Goal: Task Accomplishment & Management: Use online tool/utility

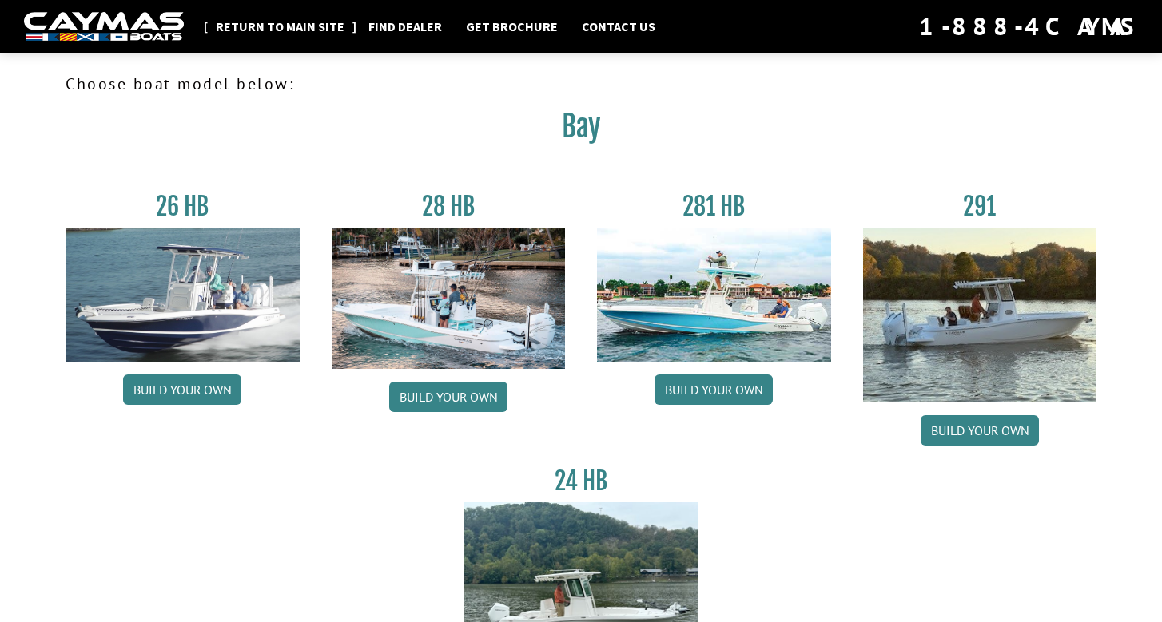
click at [273, 26] on link "Return to main site" at bounding box center [280, 26] width 145 height 21
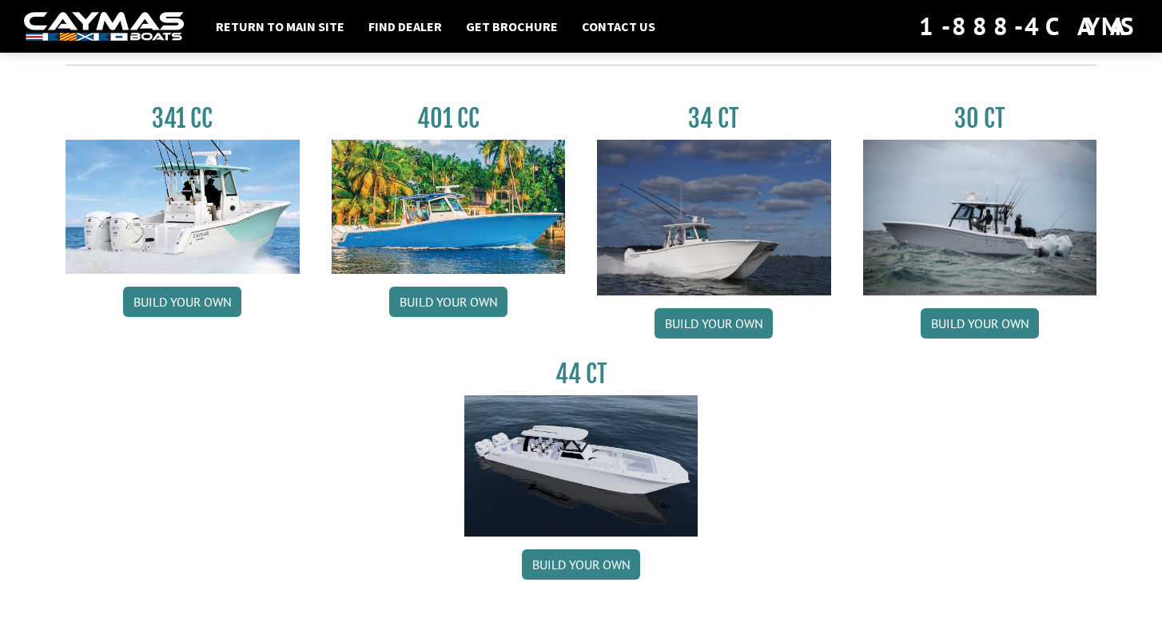
scroll to position [769, 0]
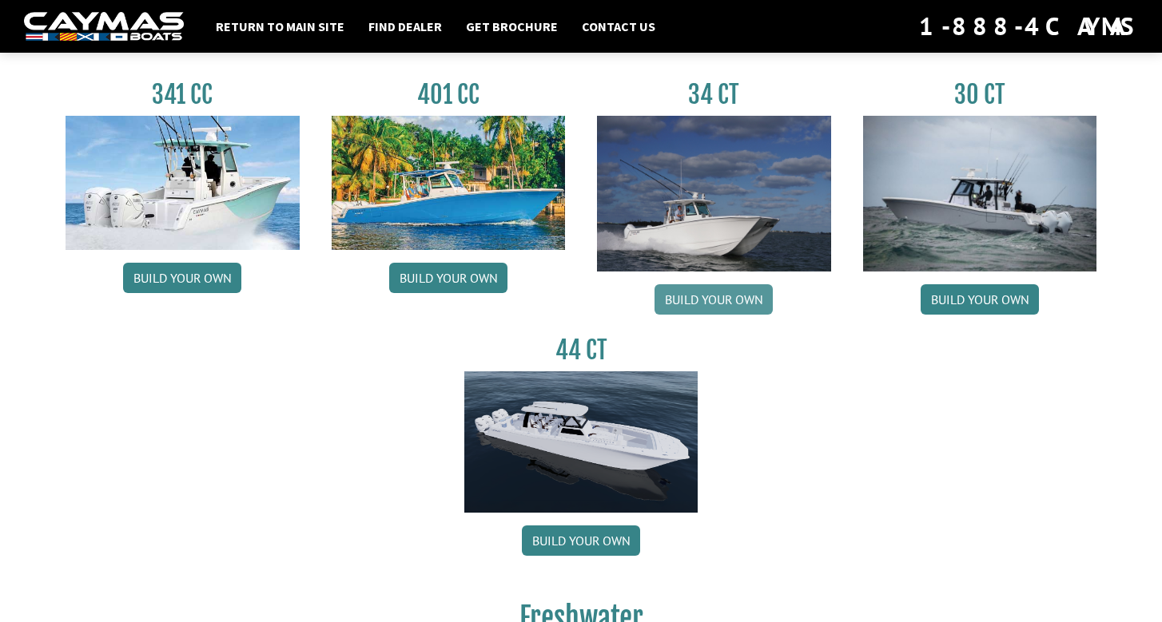
click at [737, 305] on link "Build your own" at bounding box center [713, 299] width 118 height 30
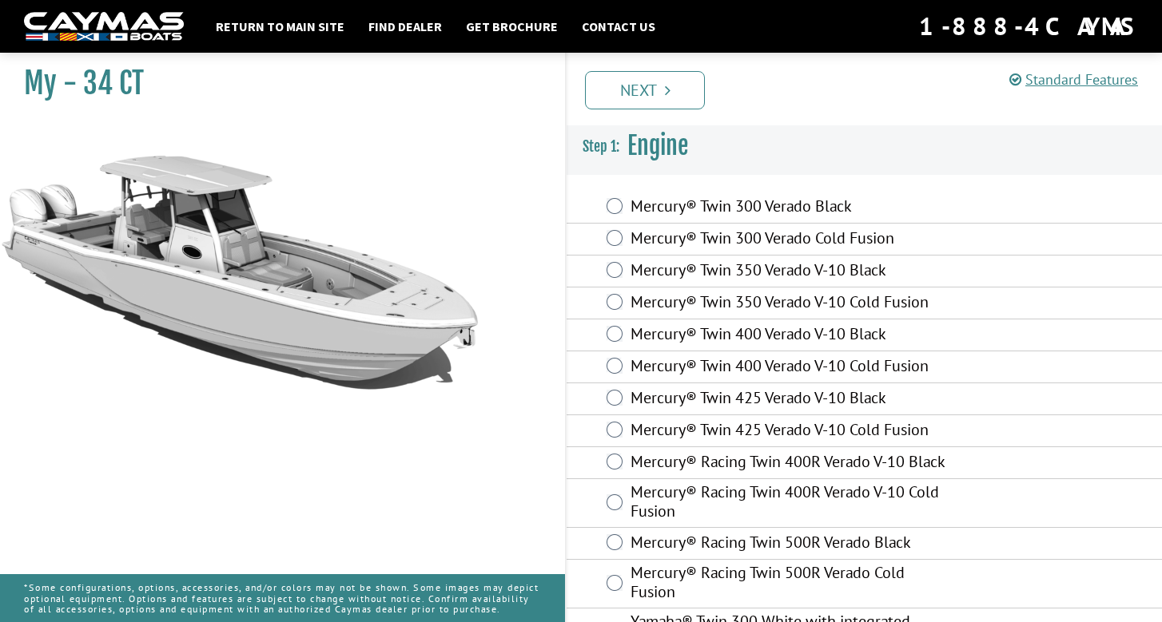
click at [625, 341] on div "Mercury® Twin 400 Verado V-10 Black" at bounding box center [863, 336] width 595 height 32
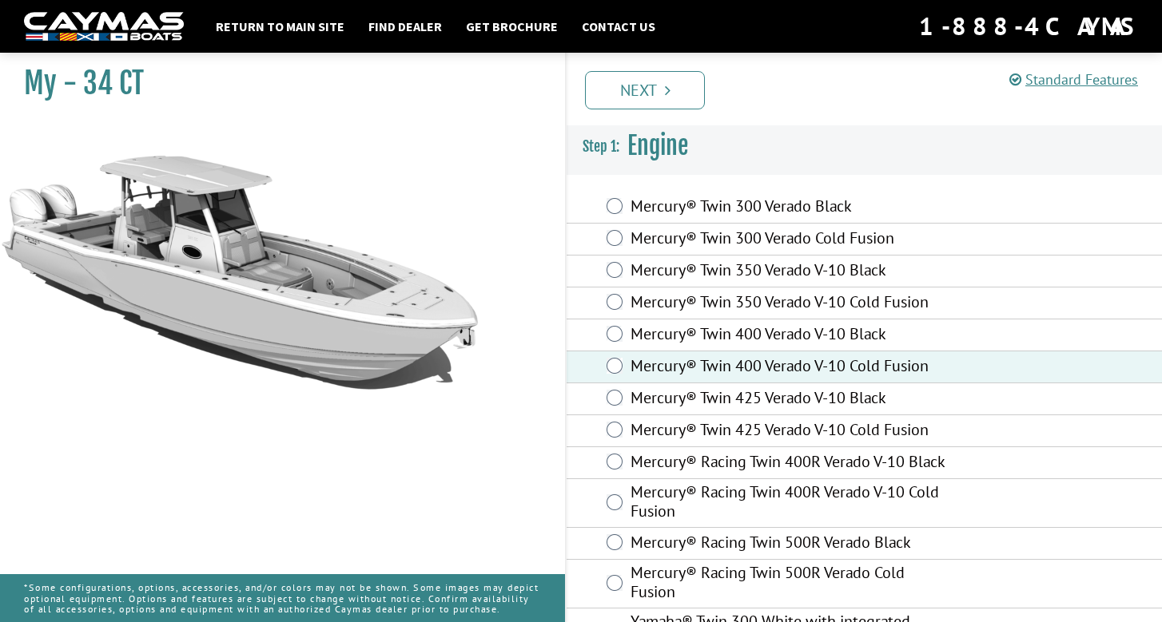
scroll to position [162, 0]
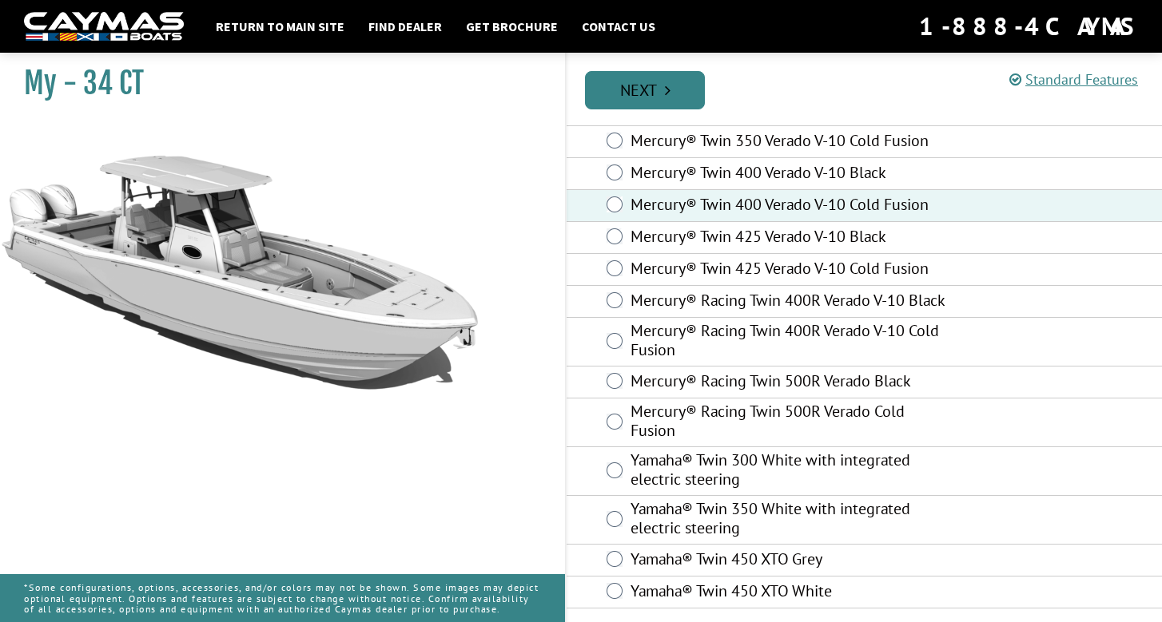
click at [649, 97] on link "Next" at bounding box center [645, 90] width 120 height 38
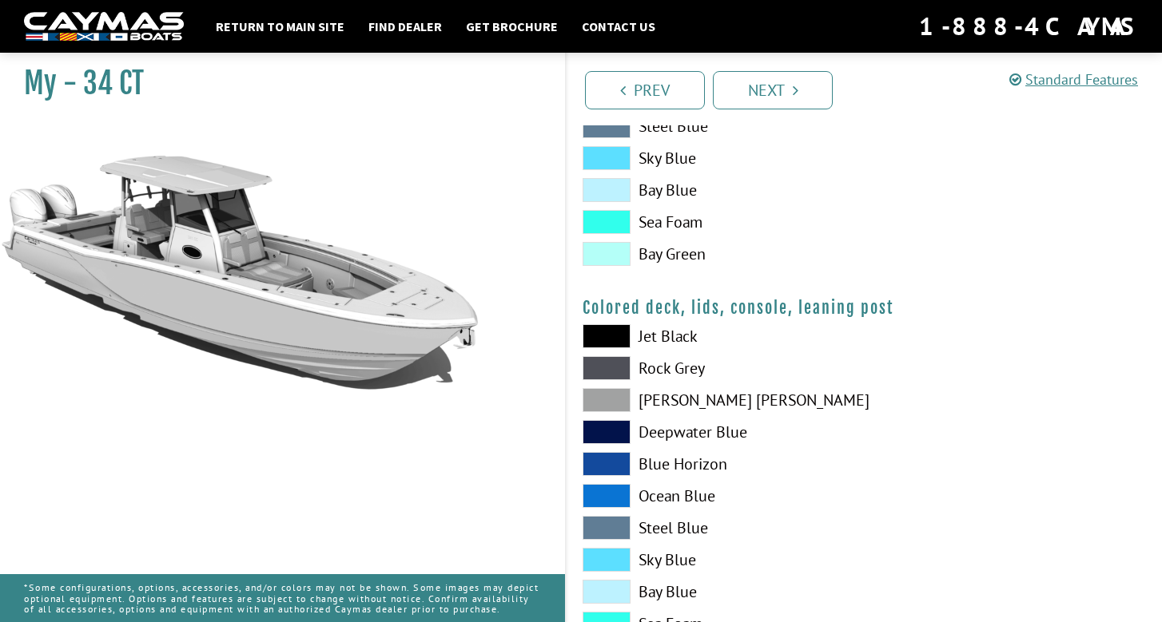
scroll to position [1885, 0]
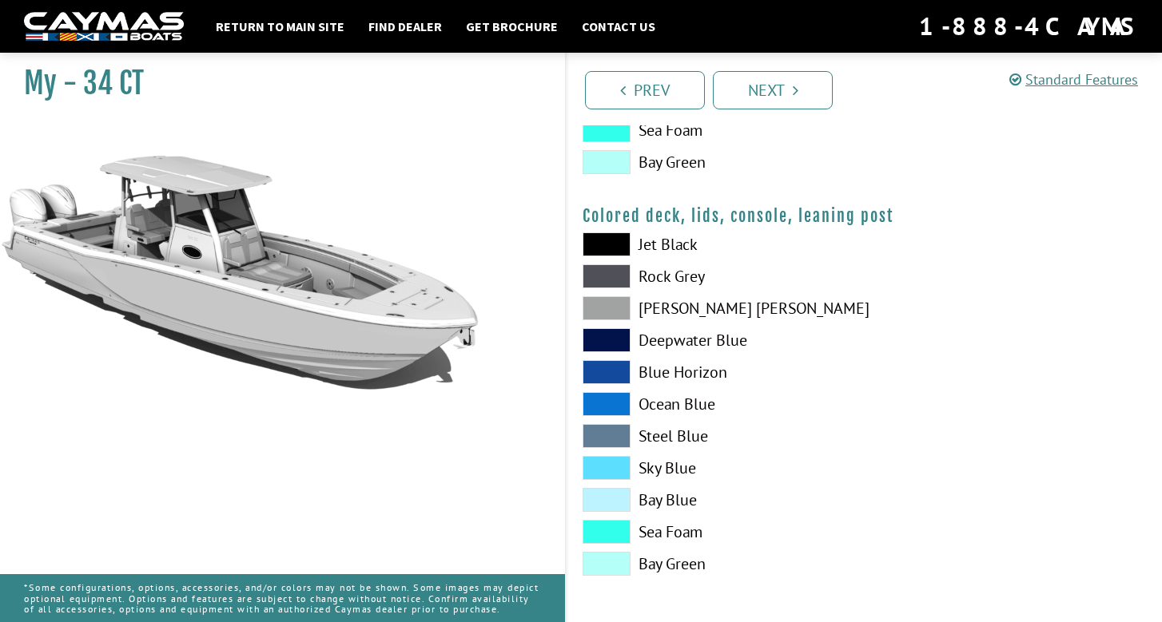
click at [614, 244] on span at bounding box center [606, 244] width 48 height 24
click at [783, 91] on link "Next" at bounding box center [773, 90] width 120 height 38
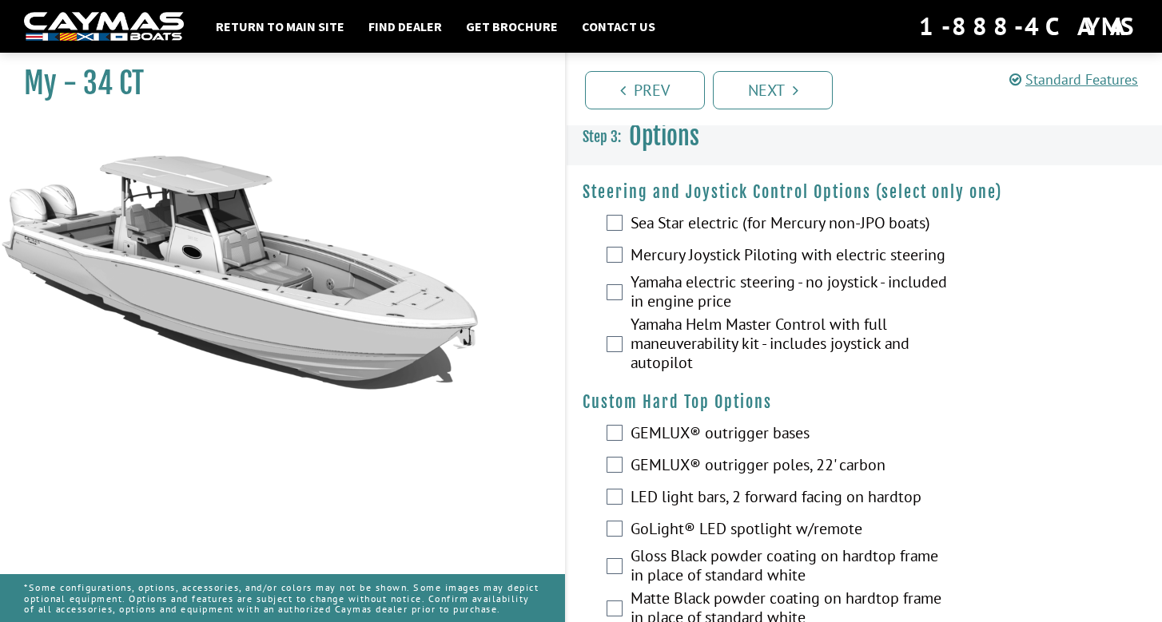
scroll to position [0, 0]
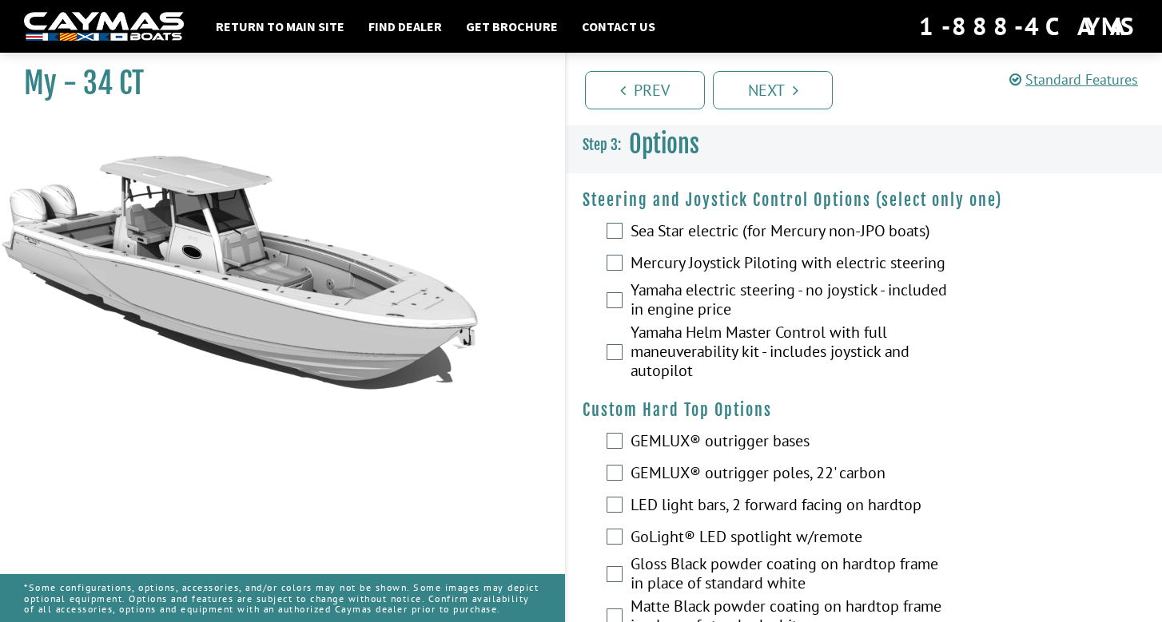
click at [658, 264] on label "Mercury Joystick Piloting with electric steering" at bounding box center [789, 264] width 319 height 23
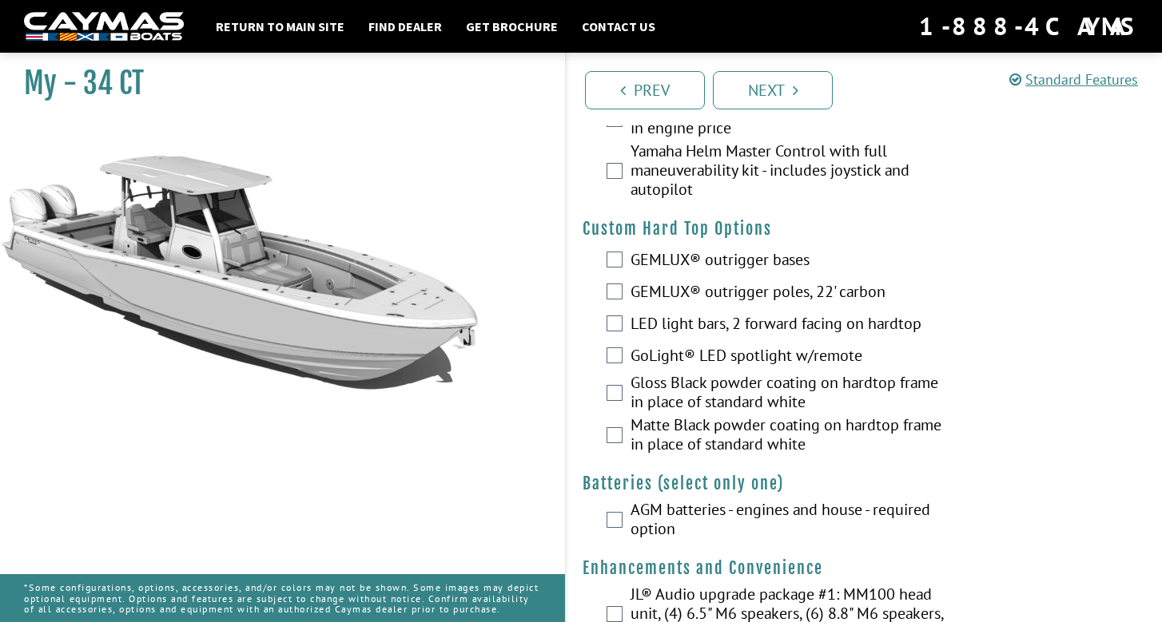
scroll to position [188, 0]
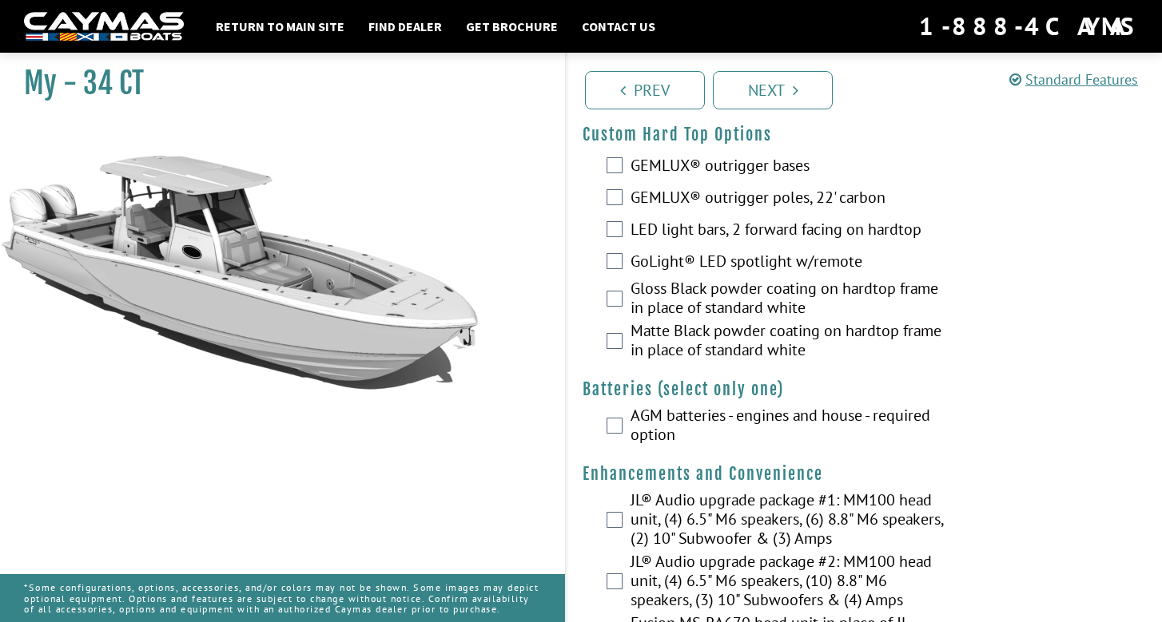
click at [650, 427] on label "AGM batteries - engines and house - required option" at bounding box center [789, 427] width 319 height 42
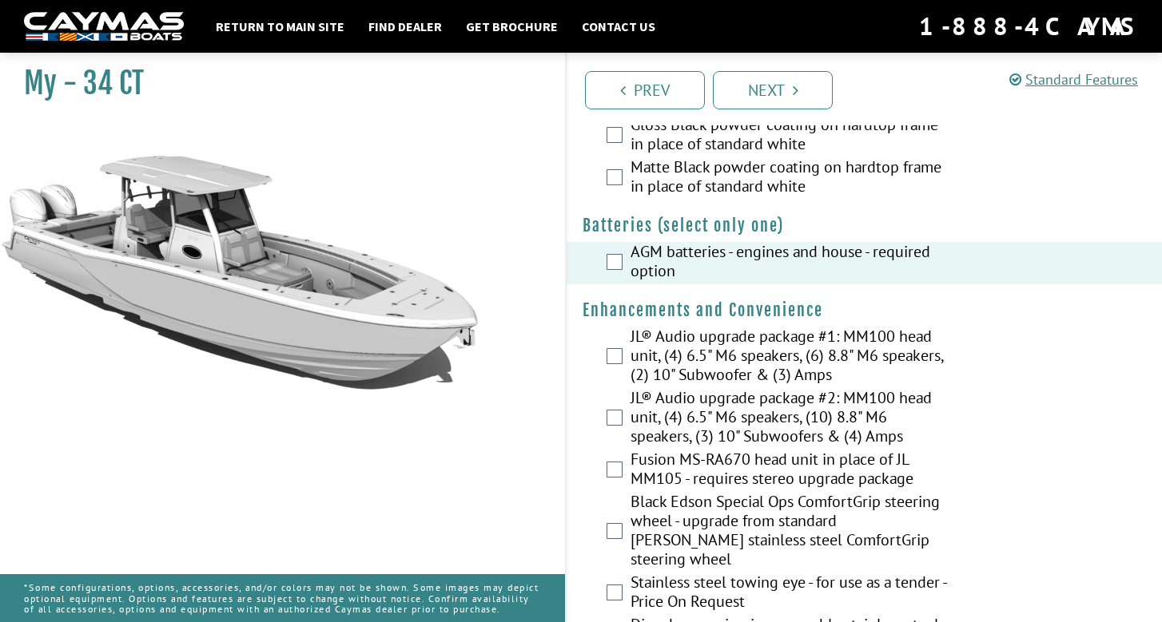
scroll to position [471, 0]
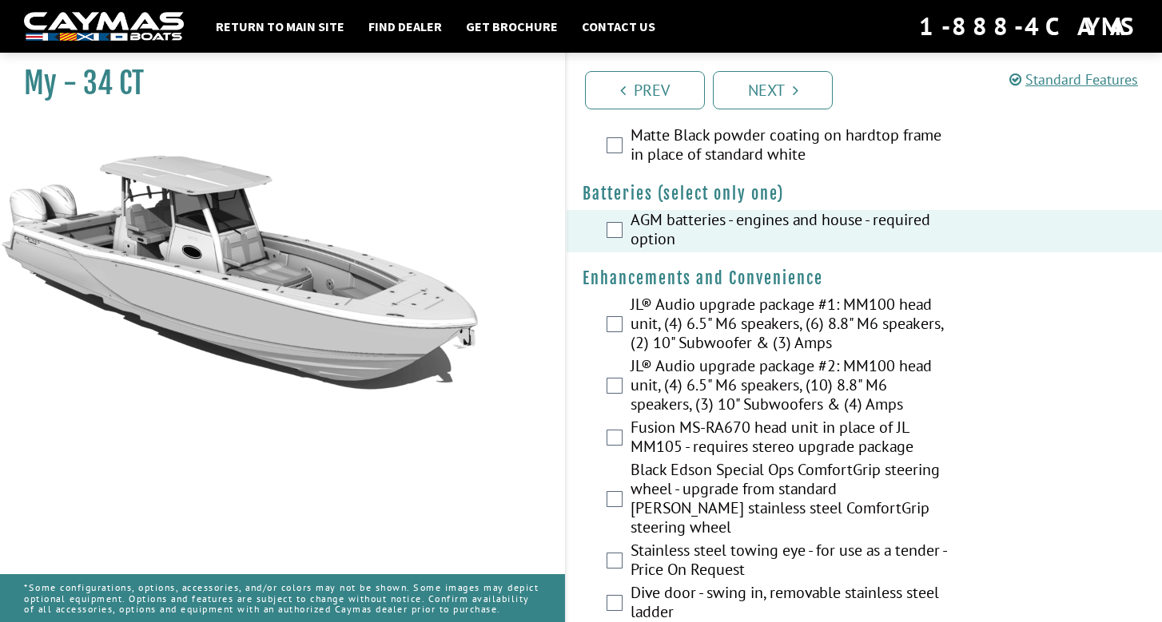
click at [669, 324] on label "JL® Audio upgrade package #1: MM100 head unit, (4) 6.5" M6 speakers, (6) 8.8" M…" at bounding box center [789, 326] width 319 height 62
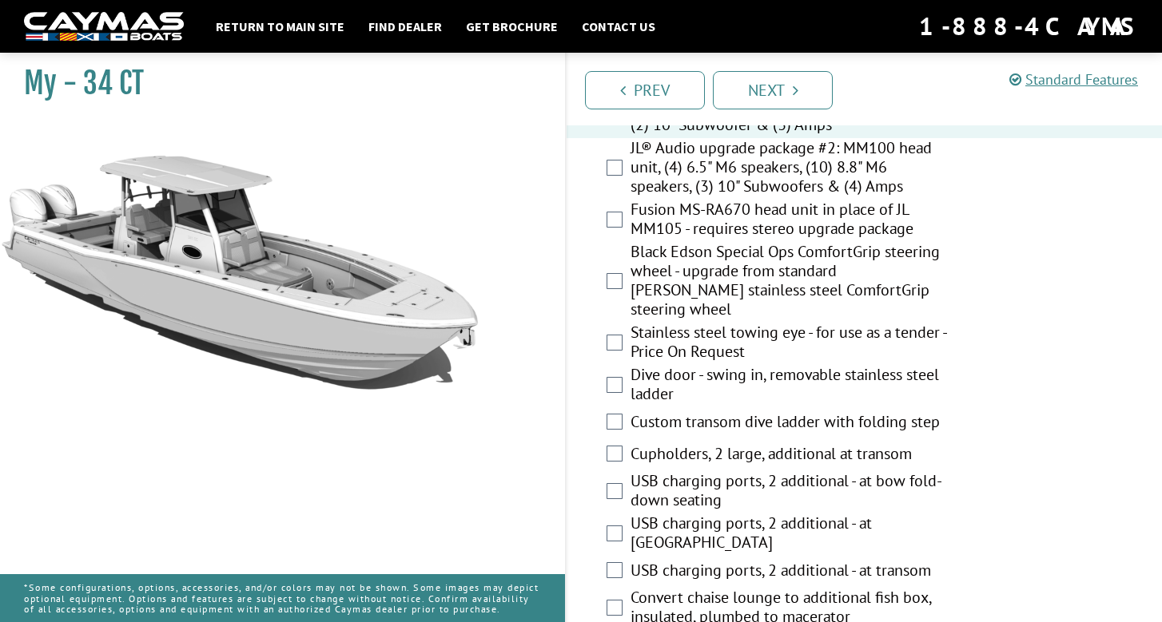
scroll to position [690, 0]
click at [733, 193] on label "JL® Audio upgrade package #2: MM100 head unit, (4) 6.5" M6 speakers, (10) 8.8" …" at bounding box center [789, 168] width 319 height 62
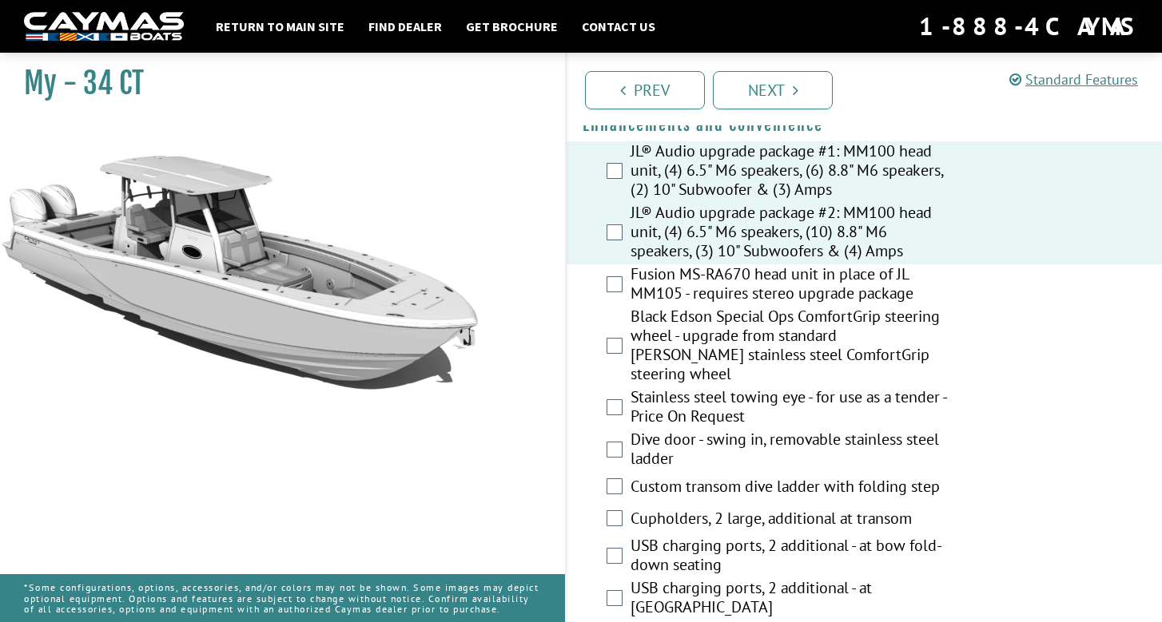
scroll to position [621, 0]
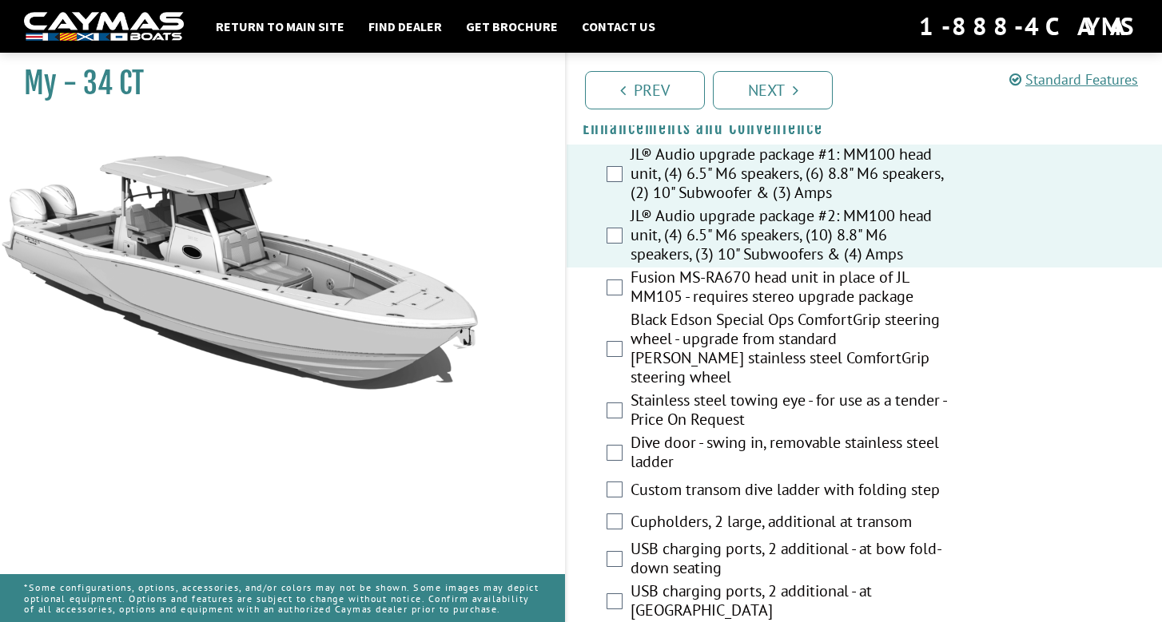
click at [733, 193] on label "JL® Audio upgrade package #1: MM100 head unit, (4) 6.5" M6 speakers, (6) 8.8" M…" at bounding box center [789, 176] width 319 height 62
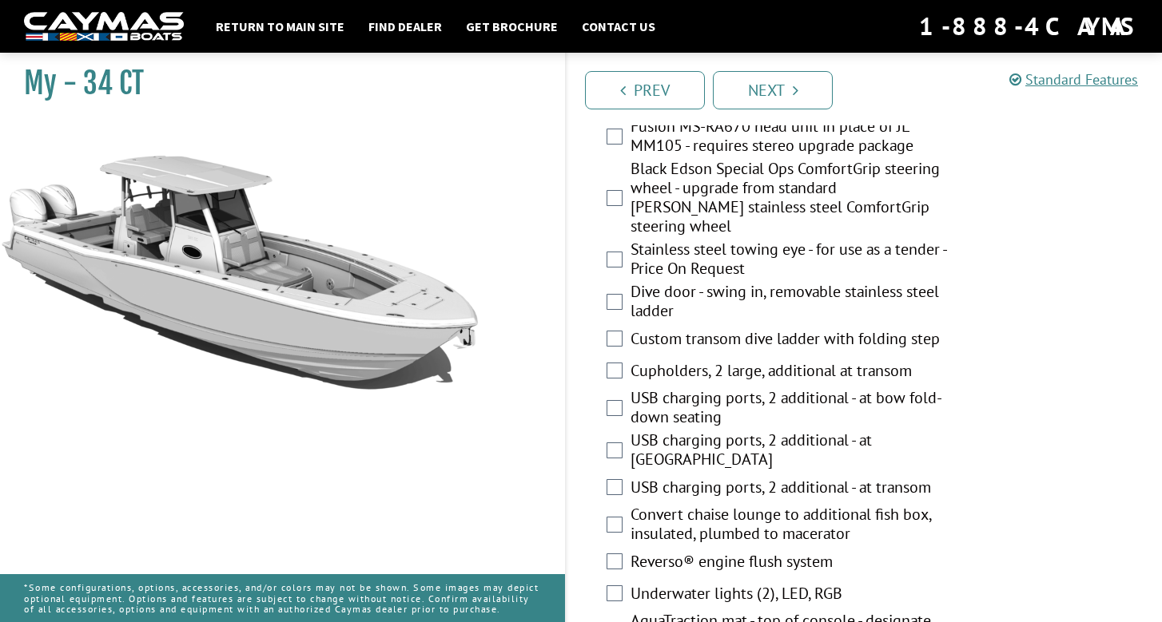
scroll to position [782, 0]
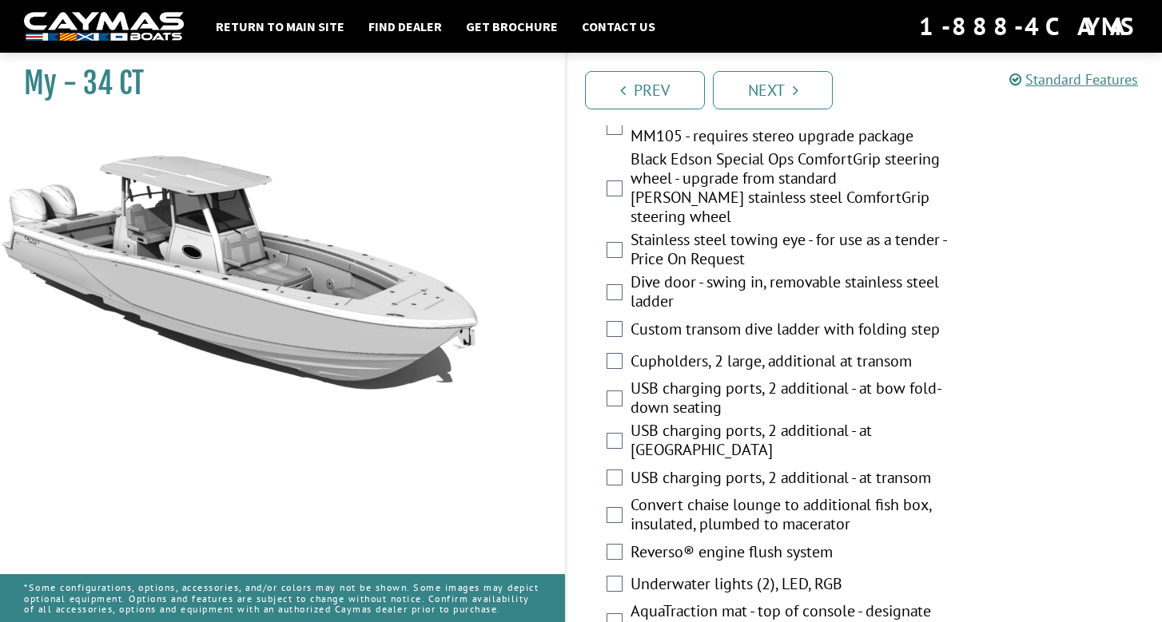
click at [685, 351] on label "Cupholders, 2 large, additional at transom" at bounding box center [789, 362] width 319 height 23
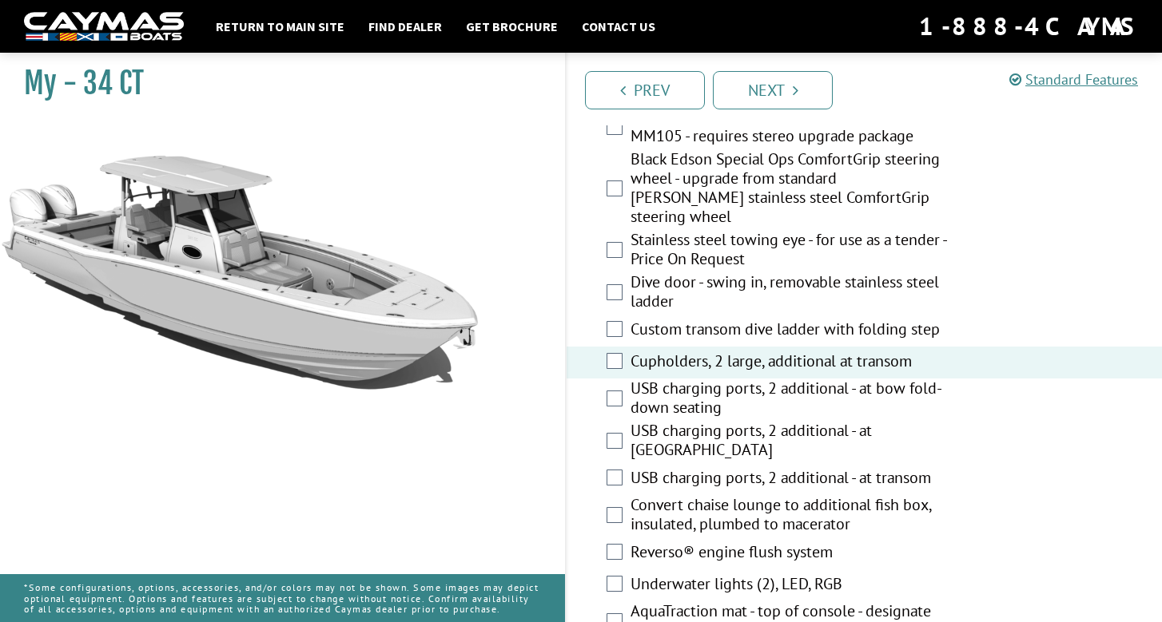
click at [682, 320] on label "Custom transom dive ladder with folding step" at bounding box center [789, 331] width 319 height 23
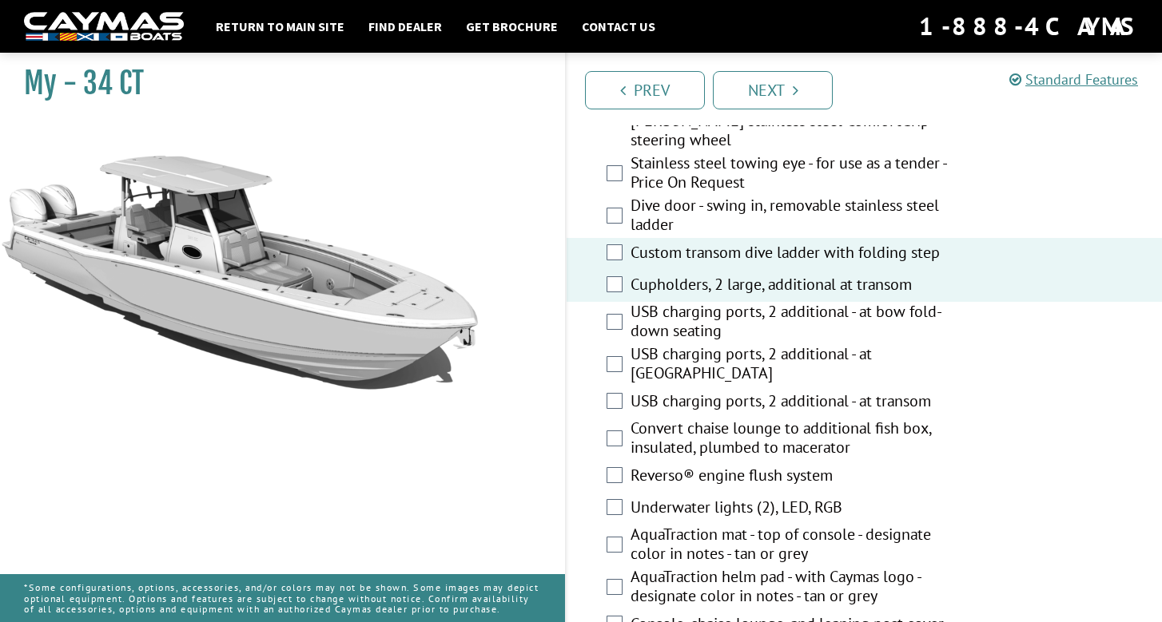
scroll to position [854, 0]
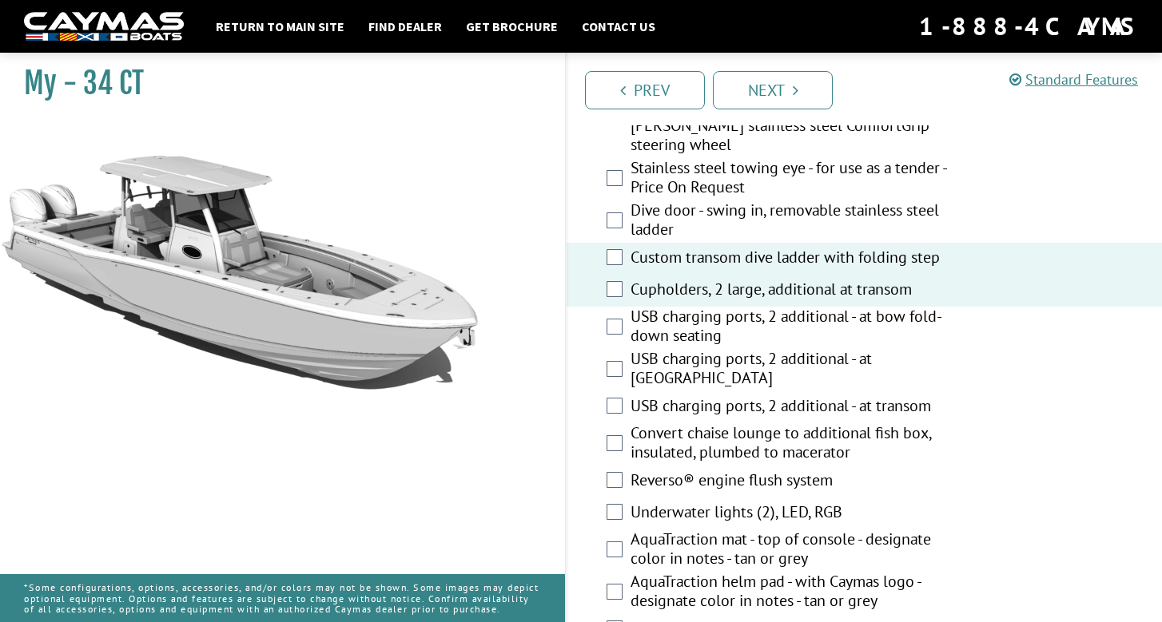
click at [665, 201] on label "Dive door - swing in, removable stainless steel ladder" at bounding box center [789, 222] width 319 height 42
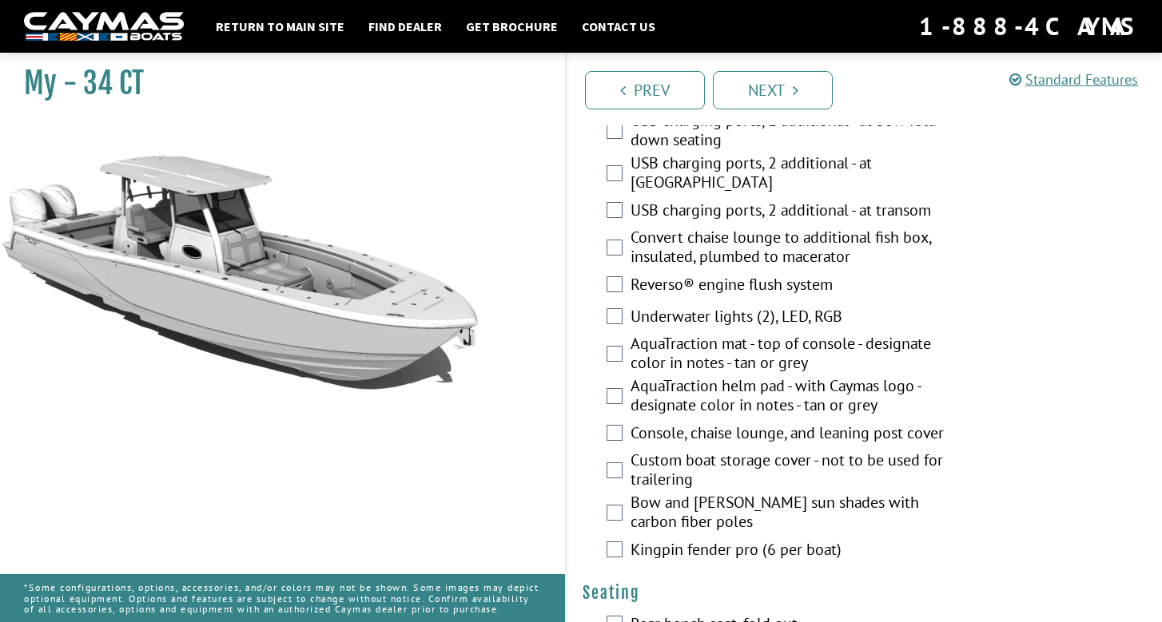
scroll to position [1050, 0]
click at [673, 306] on label "Underwater lights (2), LED, RGB" at bounding box center [789, 317] width 319 height 23
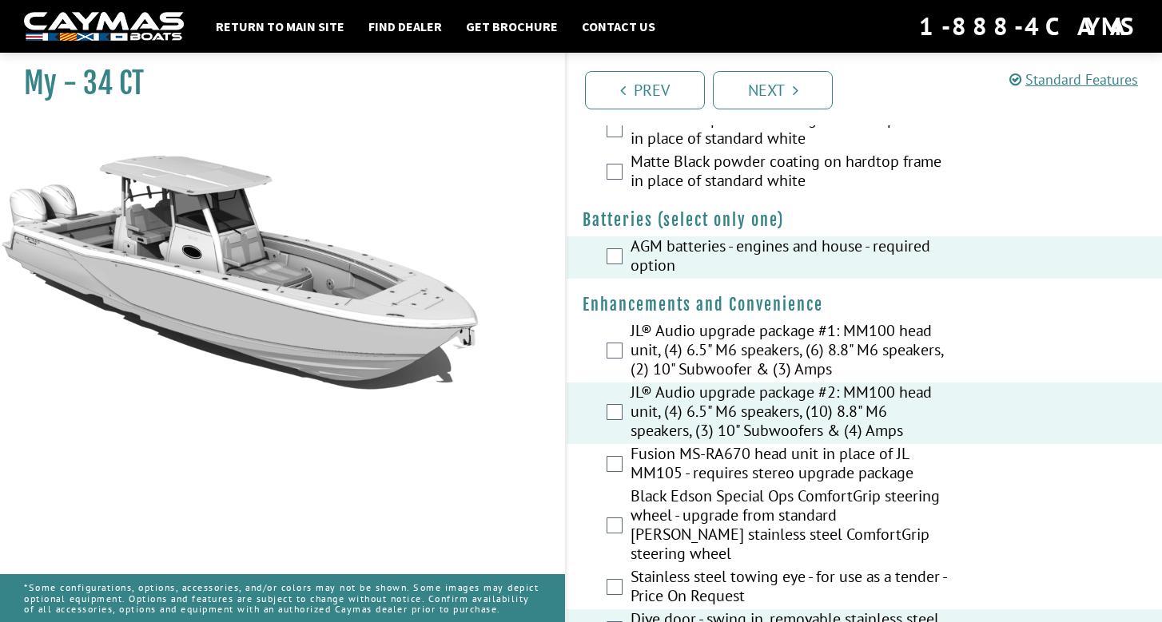
scroll to position [0, 0]
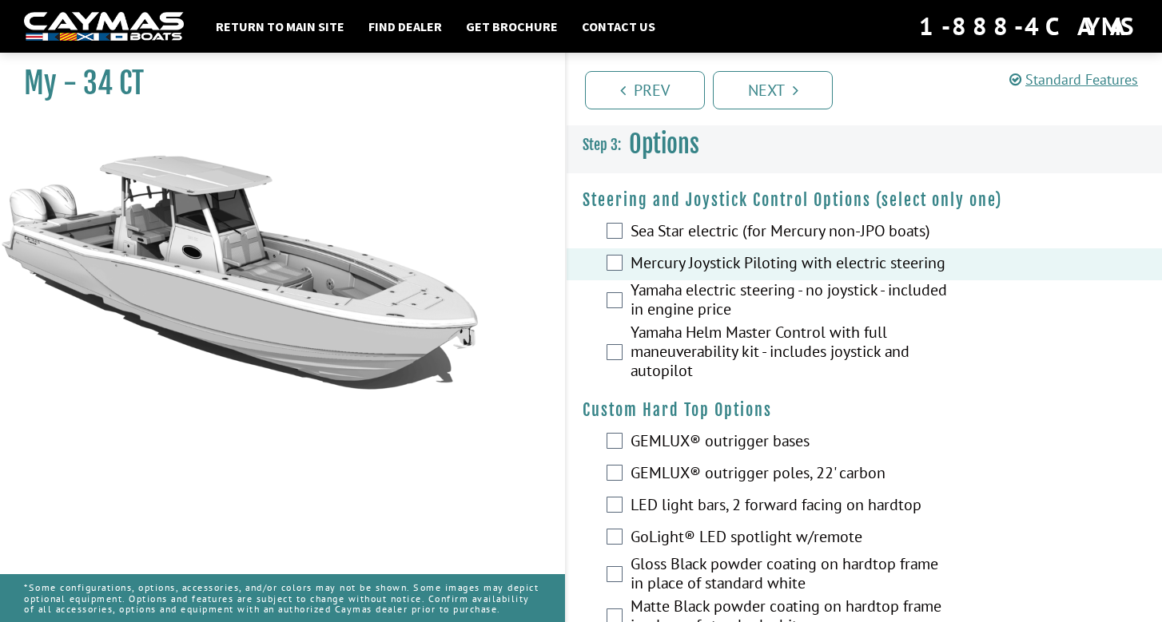
click at [73, 34] on img at bounding box center [104, 27] width 160 height 30
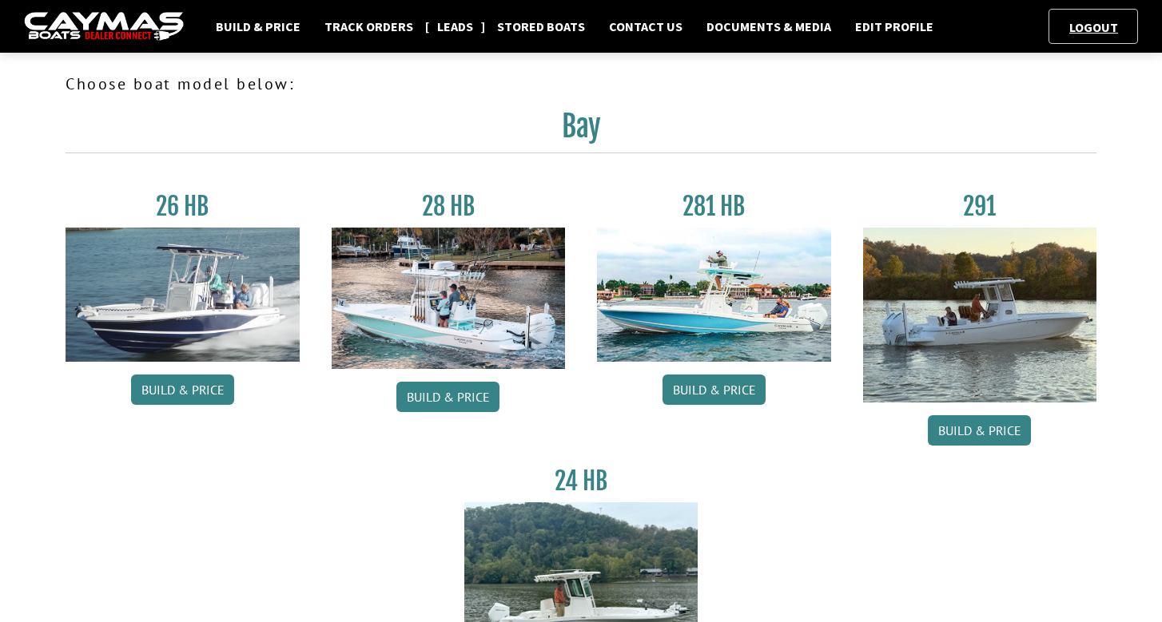
click at [451, 27] on link "Leads" at bounding box center [455, 26] width 52 height 21
